Goal: Task Accomplishment & Management: Use online tool/utility

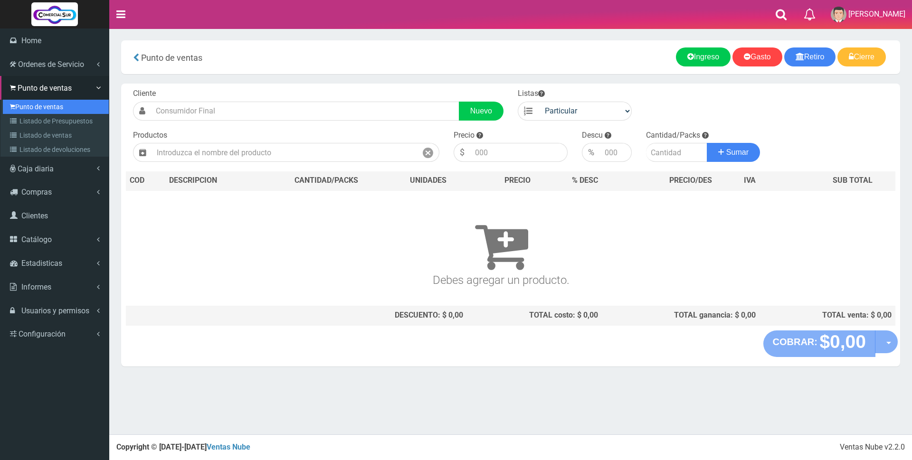
click at [28, 104] on link "Punto de ventas" at bounding box center [56, 107] width 106 height 14
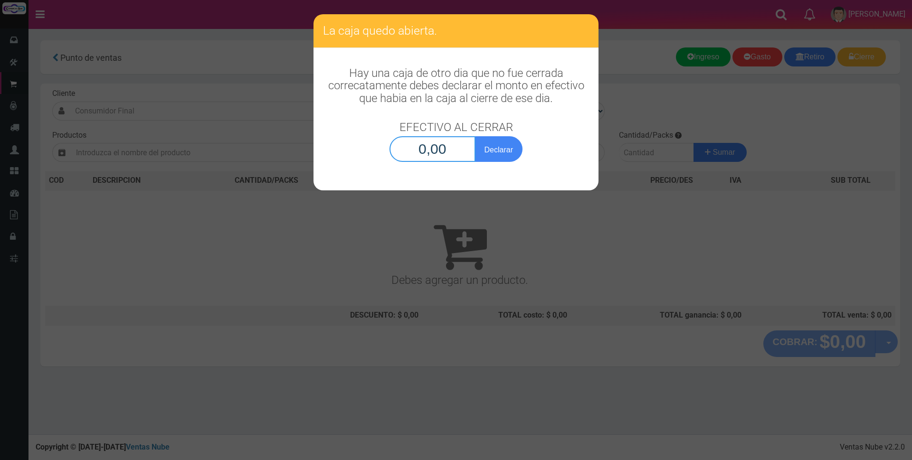
click at [431, 149] on input "0,00" at bounding box center [432, 149] width 86 height 26
type input "58.984,40"
click at [479, 144] on button "Declarar" at bounding box center [498, 149] width 47 height 26
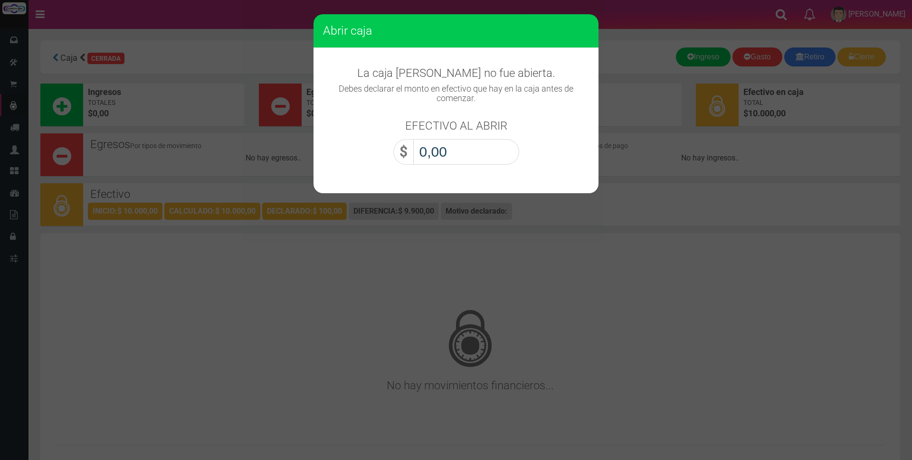
drag, startPoint x: 0, startPoint y: 0, endPoint x: 478, endPoint y: 160, distance: 503.9
click at [478, 160] on input "0,00" at bounding box center [466, 152] width 106 height 26
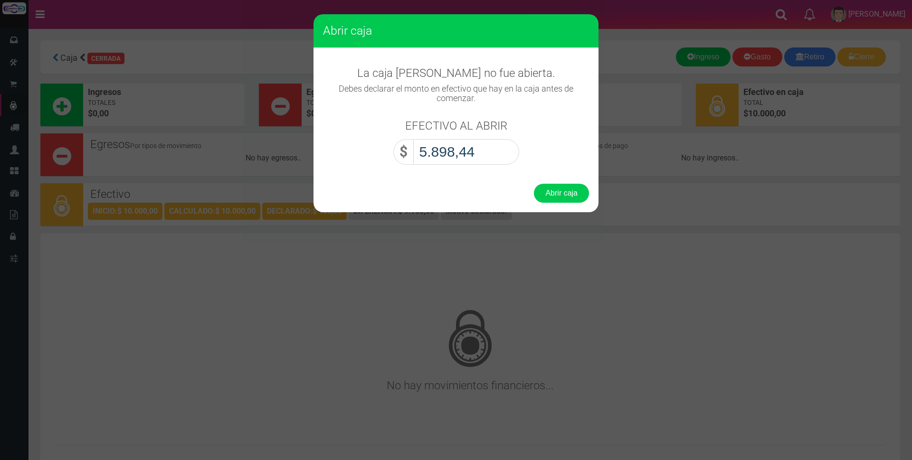
type input "58.984,40"
click at [534, 184] on button "Abrir caja" at bounding box center [561, 193] width 55 height 19
